Goal: Information Seeking & Learning: Learn about a topic

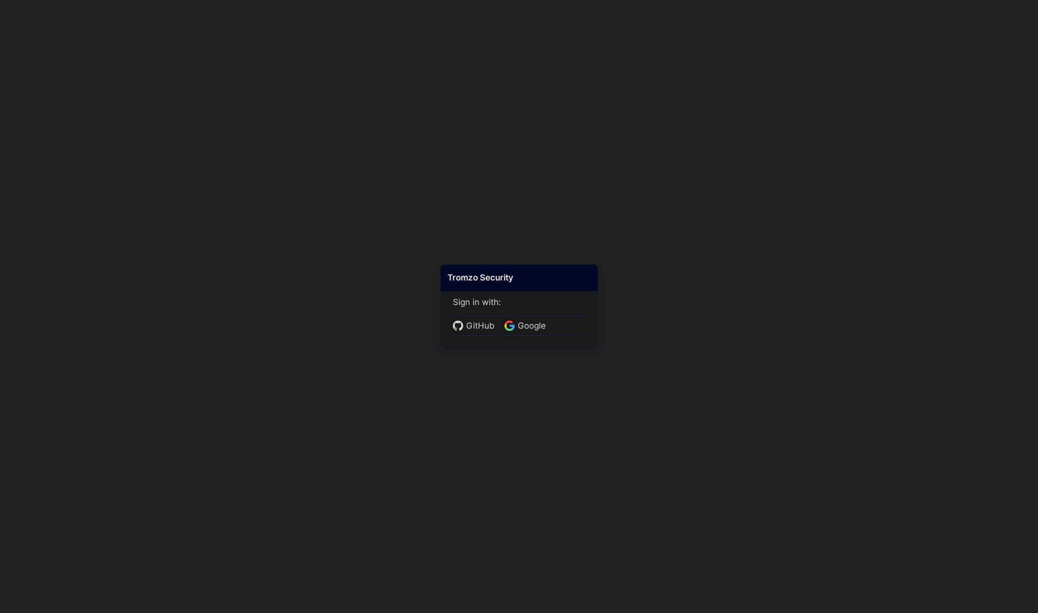
click at [548, 315] on div "Sign in with: GitHub Google" at bounding box center [519, 310] width 133 height 52
click at [551, 321] on div "GitHub Google" at bounding box center [519, 326] width 133 height 21
click at [543, 327] on span "Google" at bounding box center [532, 326] width 34 height 13
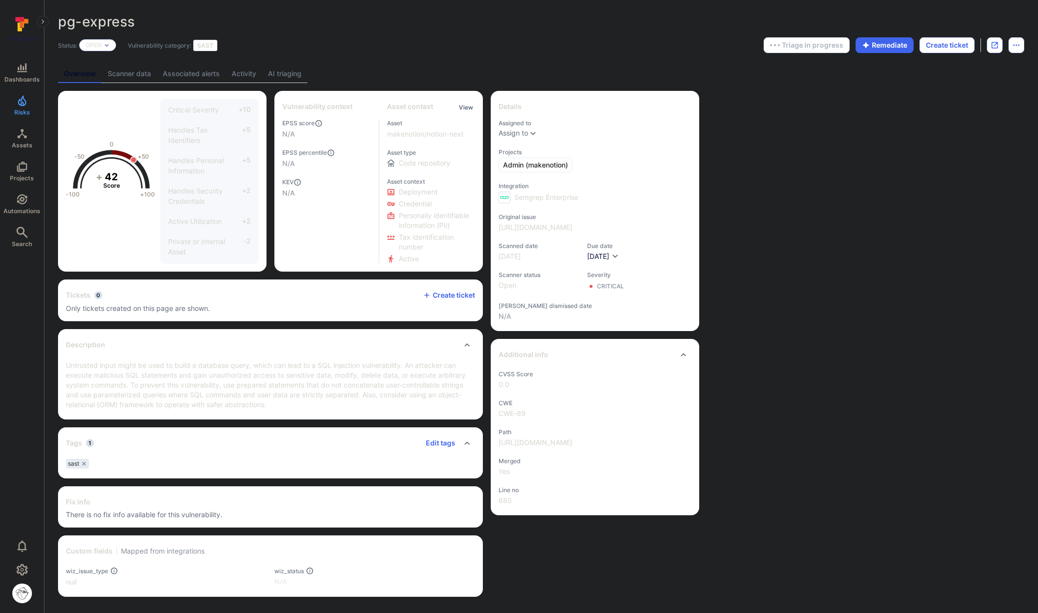
click at [290, 67] on link "AI triaging" at bounding box center [284, 74] width 45 height 18
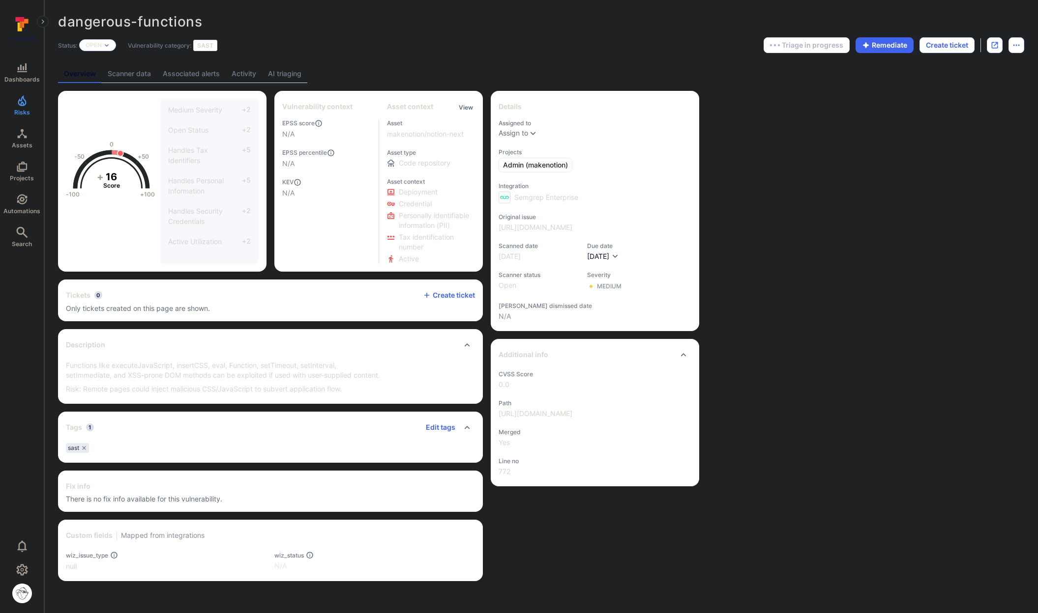
click at [293, 73] on link "AI triaging" at bounding box center [284, 74] width 45 height 18
